Goal: Task Accomplishment & Management: Manage account settings

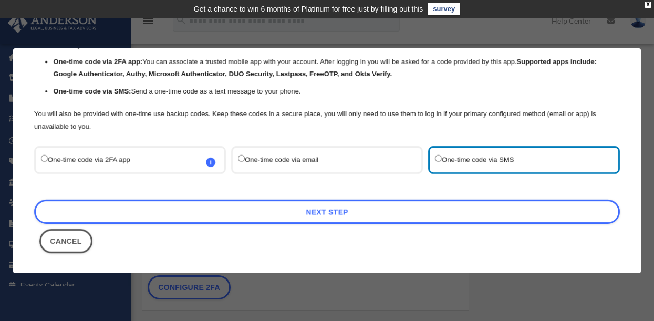
scroll to position [81, 0]
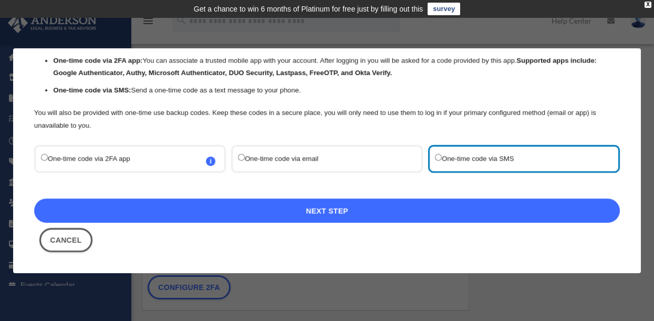
click at [319, 216] on link "Next Step" at bounding box center [326, 210] width 585 height 24
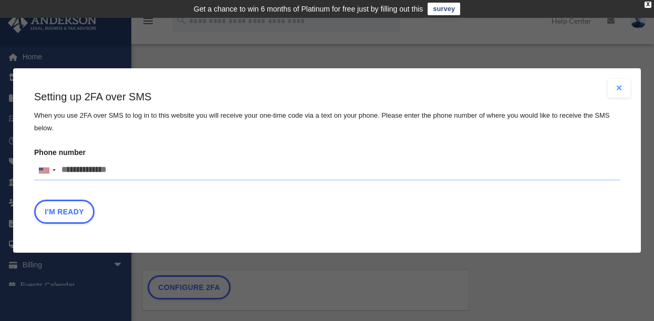
drag, startPoint x: 58, startPoint y: 169, endPoint x: 149, endPoint y: 172, distance: 90.9
click at [149, 172] on input "Phone number United States +1 United Kingdom +44 Afghanistan (‫افغانستان‬‎) +93…" at bounding box center [326, 170] width 585 height 21
type input "**********"
click at [63, 211] on button "I'm Ready" at bounding box center [64, 211] width 60 height 24
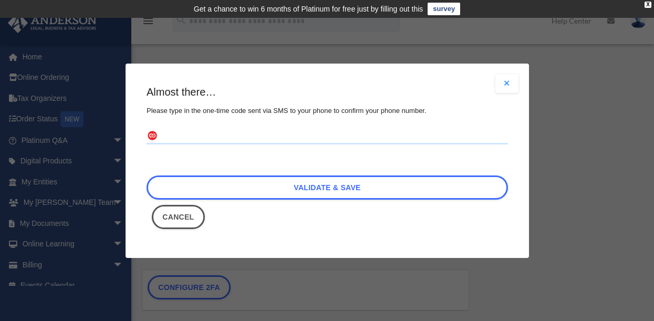
click at [190, 139] on input "text" at bounding box center [326, 136] width 361 height 17
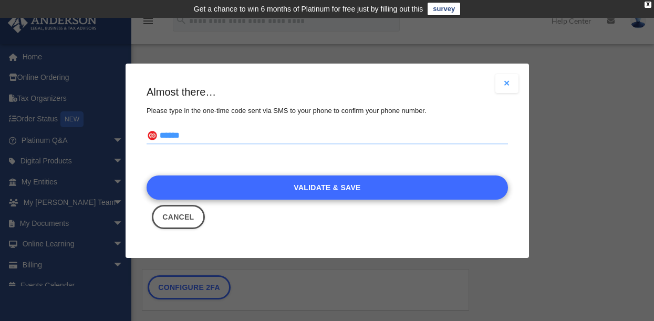
type input "******"
click at [343, 190] on link "Validate & Save" at bounding box center [326, 187] width 361 height 24
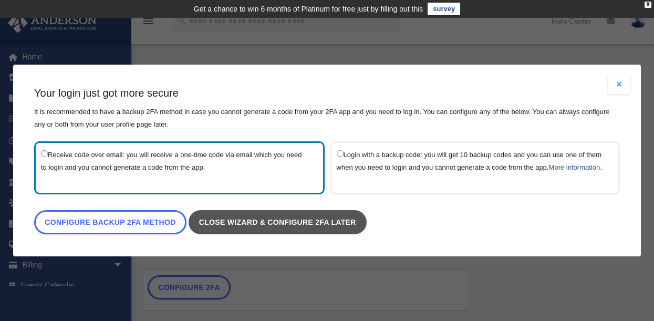
click at [250, 223] on link "Close wizard & configure 2FA later" at bounding box center [277, 222] width 178 height 24
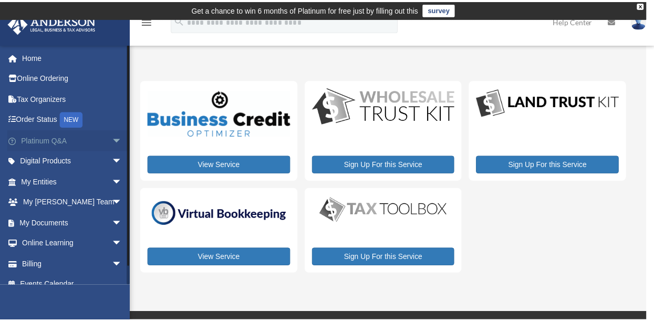
scroll to position [13, 0]
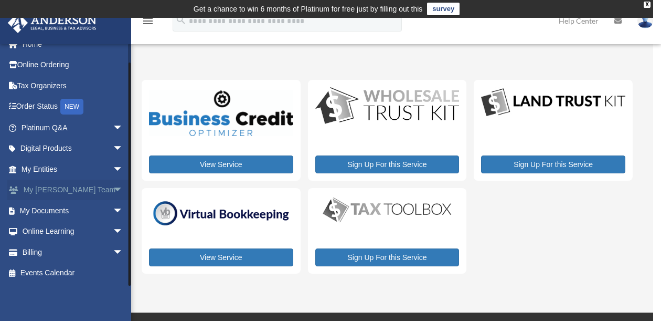
click at [113, 188] on span "arrow_drop_down" at bounding box center [123, 191] width 21 height 22
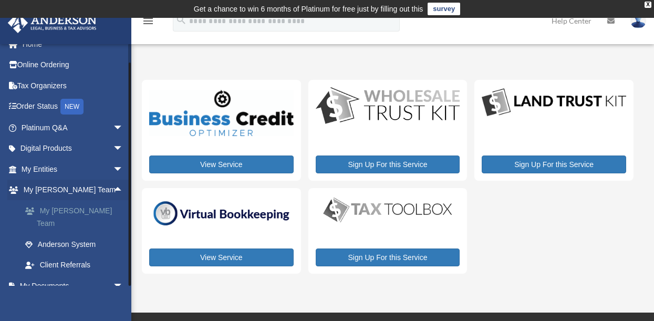
click at [75, 212] on link "My [PERSON_NAME] Team" at bounding box center [77, 217] width 124 height 34
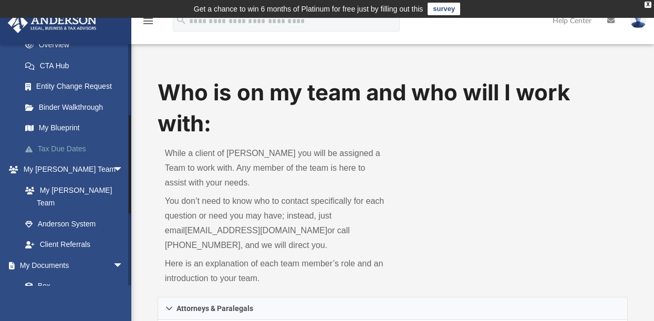
scroll to position [210, 0]
